Goal: Information Seeking & Learning: Learn about a topic

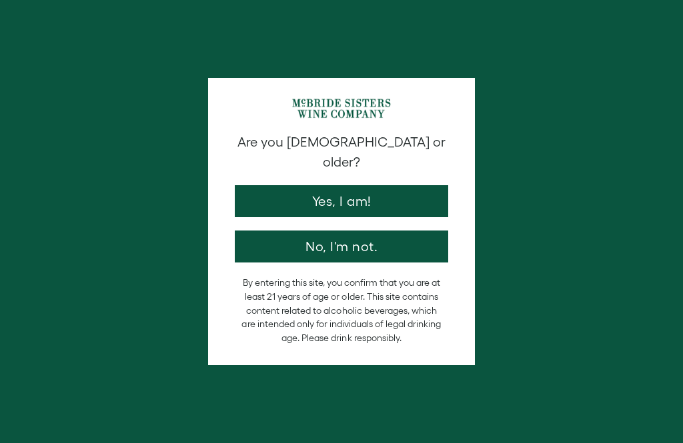
click at [285, 192] on button "Yes, I am!" at bounding box center [341, 201] width 213 height 32
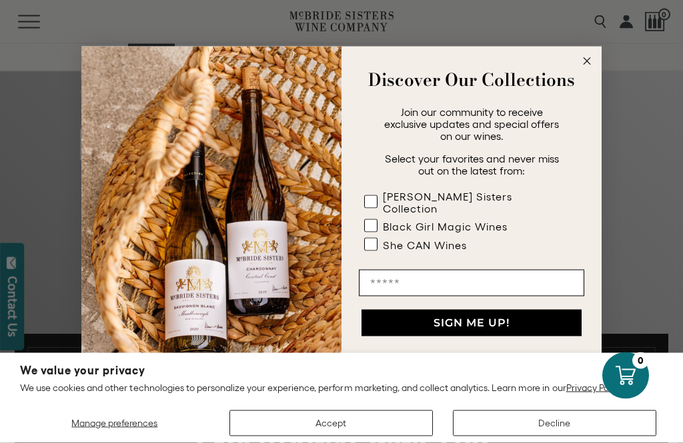
scroll to position [293, 0]
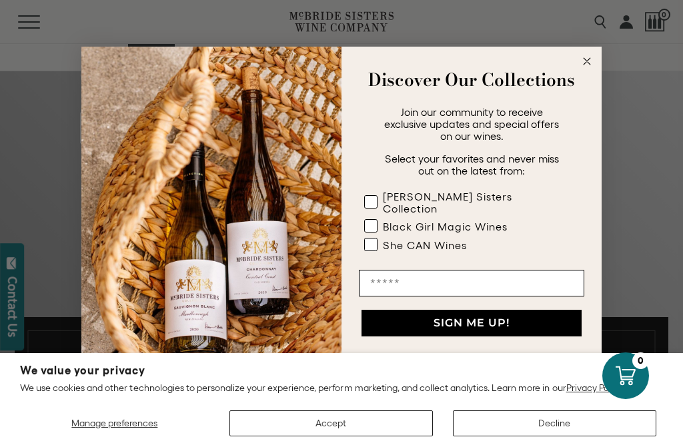
click at [593, 69] on circle "Close dialog" at bounding box center [586, 61] width 15 height 15
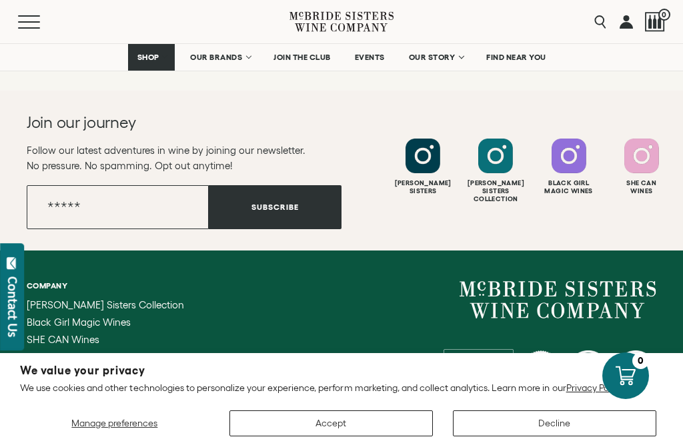
scroll to position [3681, 0]
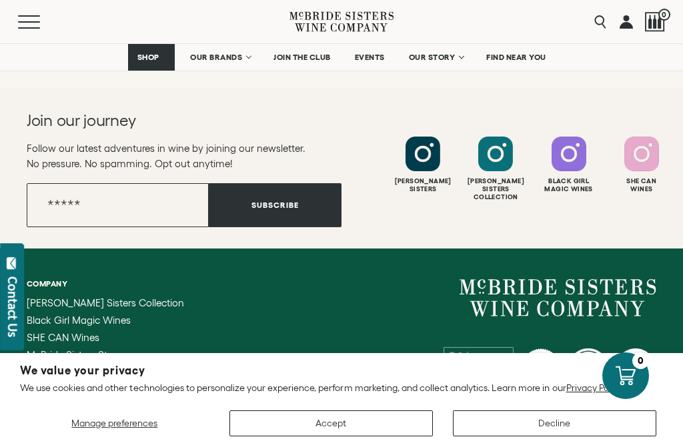
click at [62, 303] on span "[PERSON_NAME] Sisters Collection" at bounding box center [105, 302] width 157 height 11
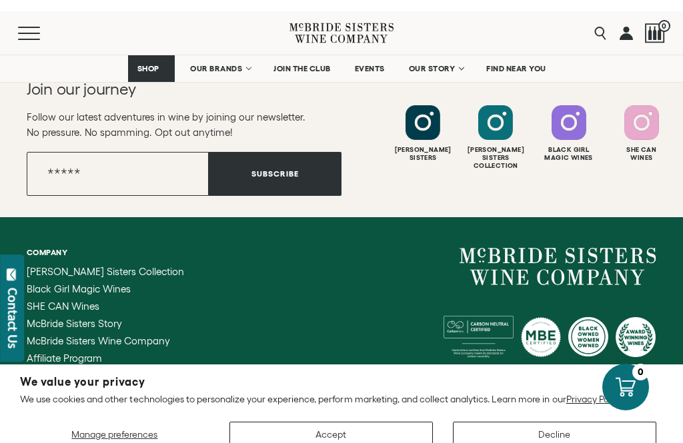
scroll to position [3711, 0]
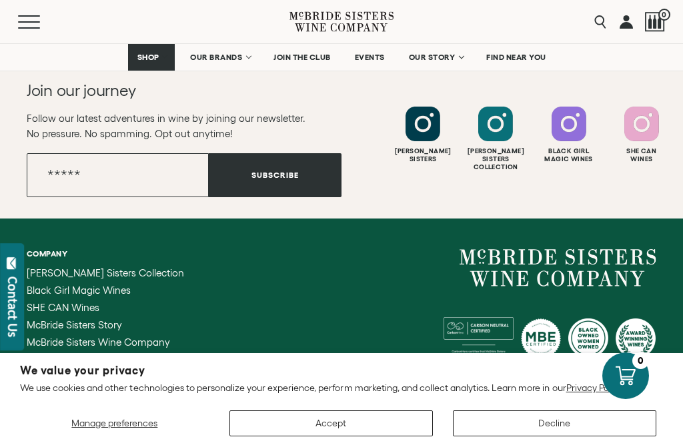
click at [55, 289] on span "Black Girl Magic Wines" at bounding box center [79, 290] width 104 height 11
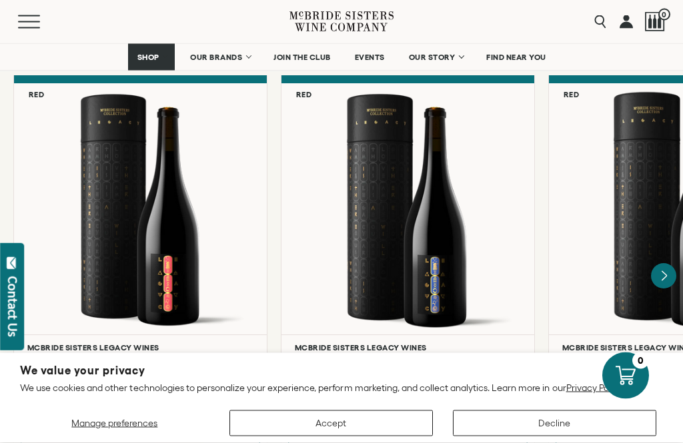
scroll to position [3471, 0]
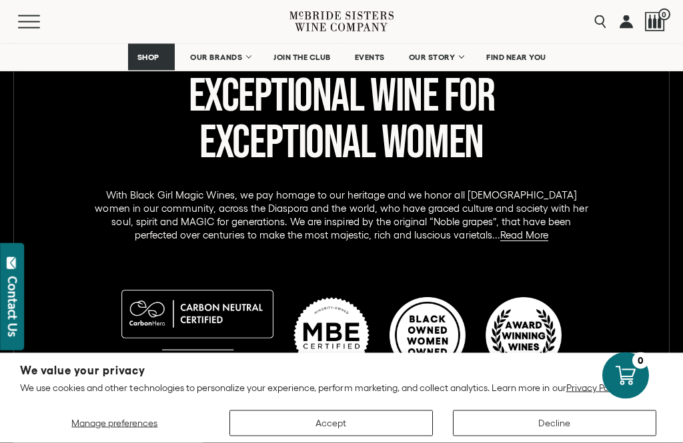
scroll to position [659, 0]
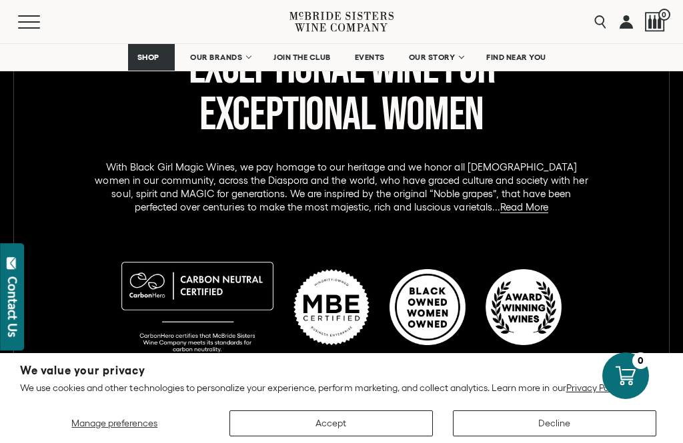
click at [74, 240] on div "wine like you Exceptional Wine for Exceptional Women With Black Girl Magic Wine…" at bounding box center [341, 197] width 663 height 345
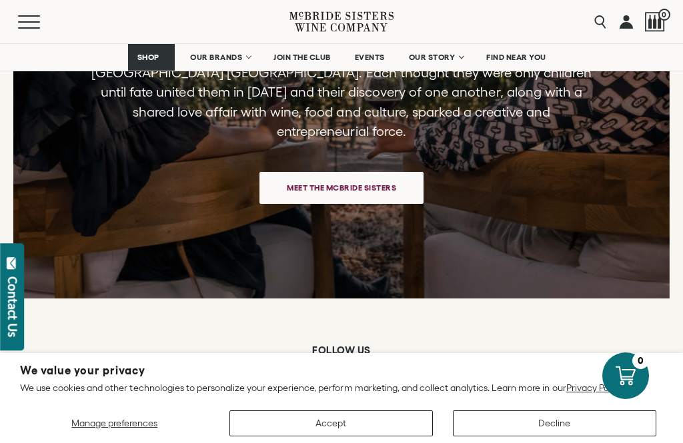
scroll to position [3101, 0]
click at [331, 175] on span "Meet the McBride Sisters" at bounding box center [341, 188] width 156 height 26
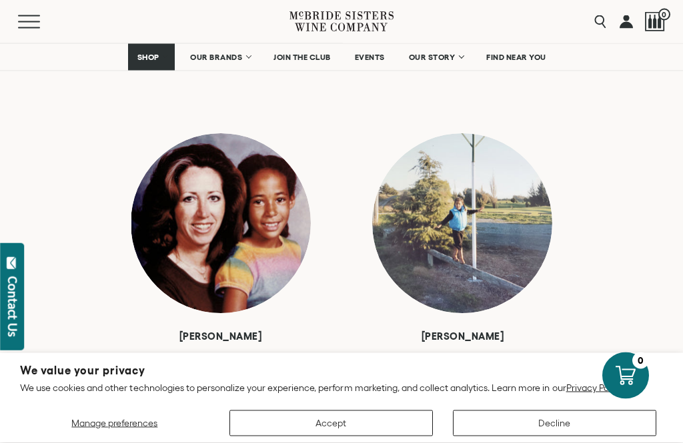
scroll to position [915, 0]
click at [2, 441] on section "We value your privacy We use cookies and other technologies to personalize your…" at bounding box center [341, 398] width 683 height 90
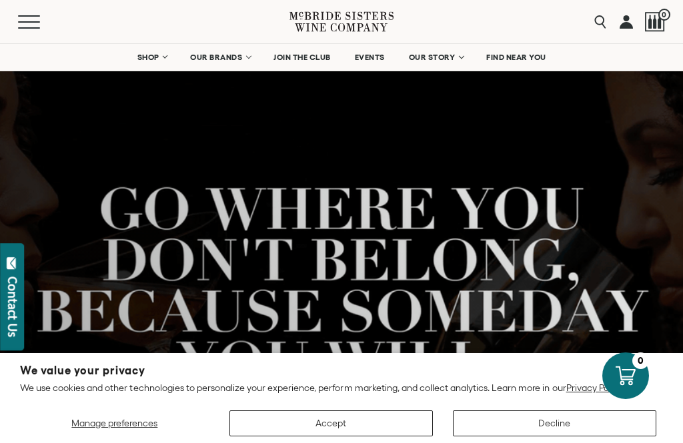
scroll to position [0, 0]
